Goal: Task Accomplishment & Management: Manage account settings

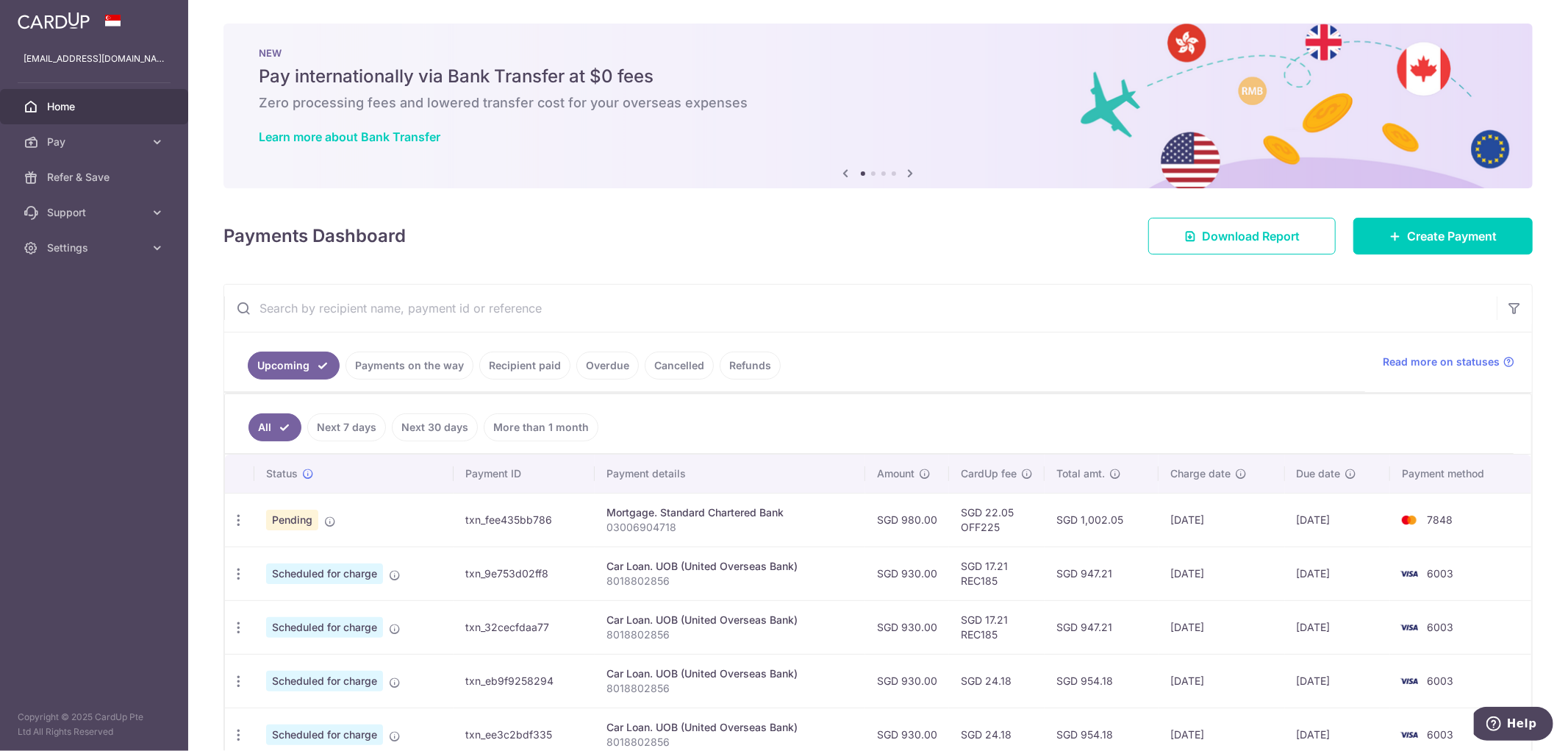
scroll to position [163, 0]
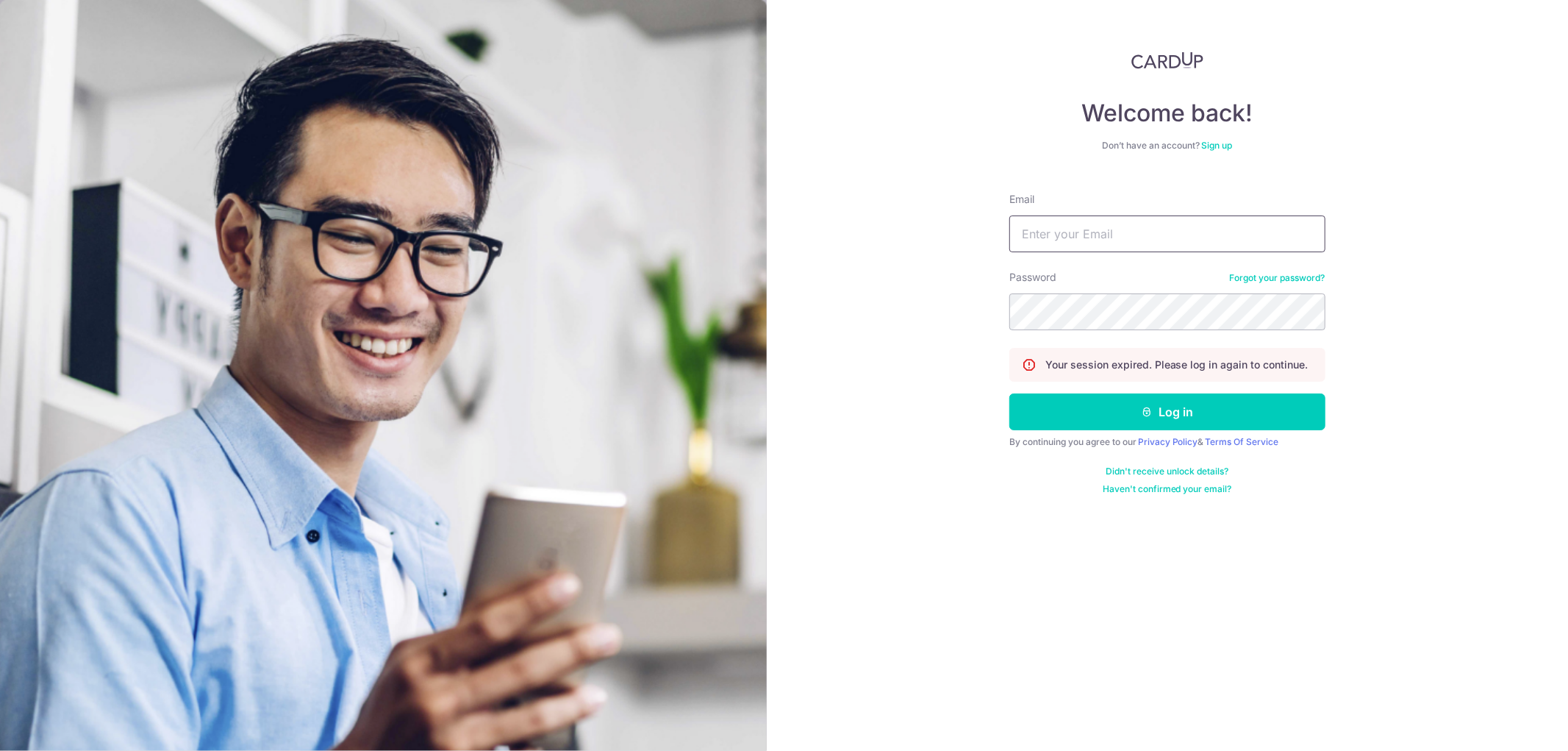
click at [1123, 237] on input "Email" at bounding box center [1167, 234] width 316 height 37
type input "[EMAIL_ADDRESS][DOMAIN_NAME]"
click at [1089, 417] on button "Log in" at bounding box center [1167, 411] width 316 height 37
